Goal: Find specific page/section: Find specific page/section

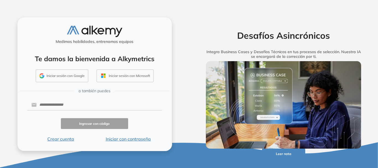
click at [59, 77] on button "Iniciar sesión con Google" at bounding box center [62, 75] width 53 height 13
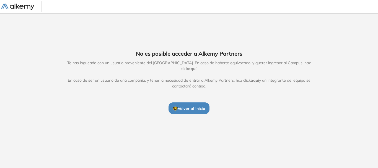
click at [196, 66] on span "aquí" at bounding box center [192, 68] width 8 height 5
